Goal: Find specific page/section: Find specific page/section

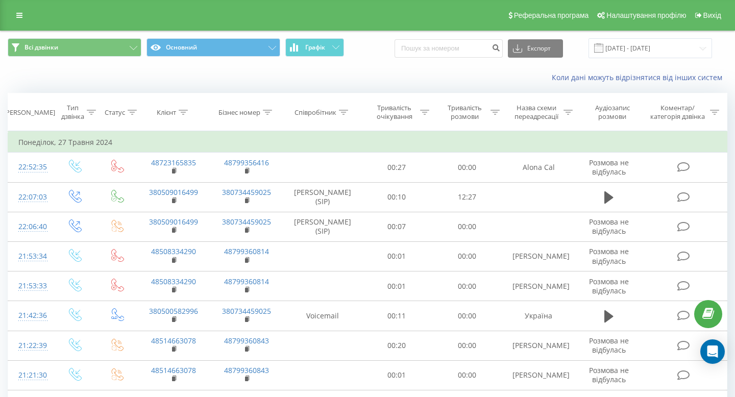
click at [364, 59] on div "Всі дзвінки Основний Графік Експорт .csv .xls .xlsx 27.04.2024 - 27.05.2024" at bounding box center [368, 48] width 734 height 34
click at [18, 13] on icon at bounding box center [19, 15] width 6 height 7
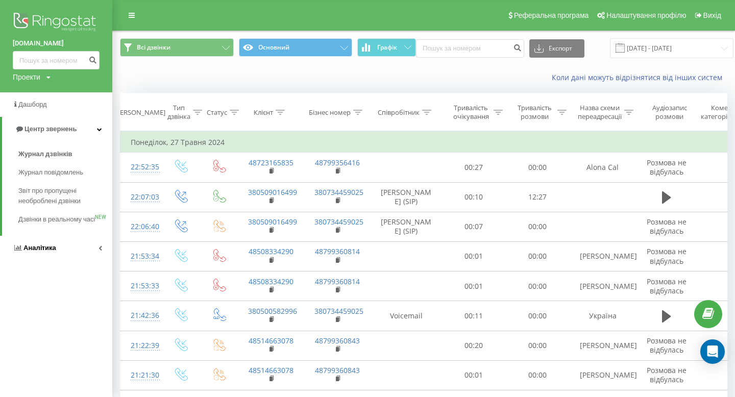
click at [45, 252] on span "Аналiтика" at bounding box center [39, 248] width 33 height 8
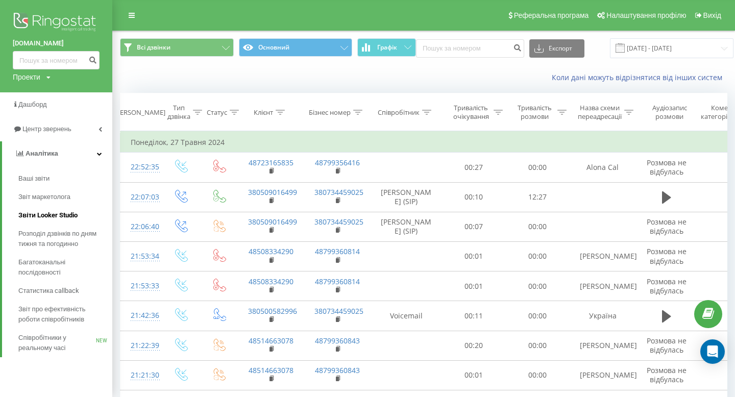
click at [52, 214] on span "Звіти Looker Studio" at bounding box center [47, 215] width 59 height 10
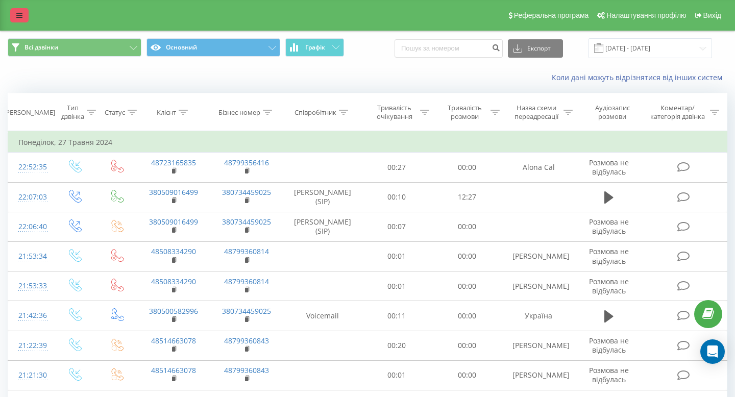
click at [21, 15] on icon at bounding box center [19, 15] width 6 height 7
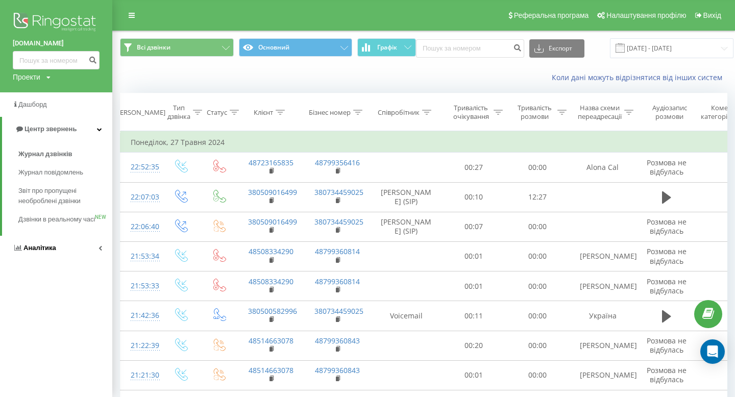
click at [53, 253] on span "Аналiтика" at bounding box center [34, 248] width 43 height 10
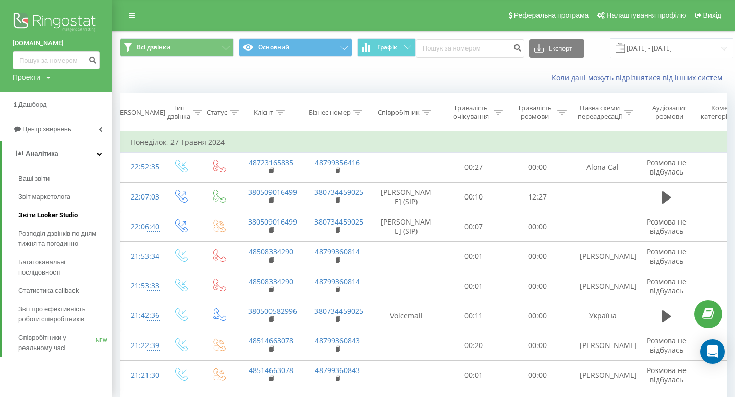
click at [42, 210] on link "Звіти Looker Studio" at bounding box center [65, 215] width 94 height 18
